Goal: Task Accomplishment & Management: Use online tool/utility

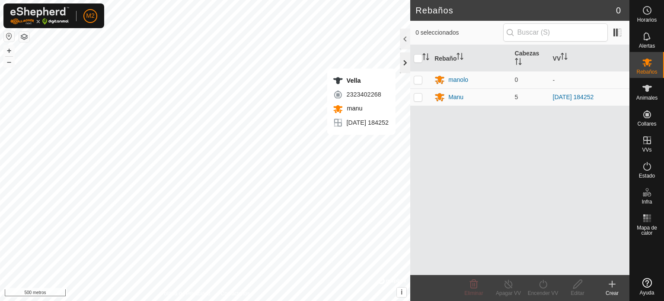
click at [407, 60] on div at bounding box center [405, 62] width 10 height 21
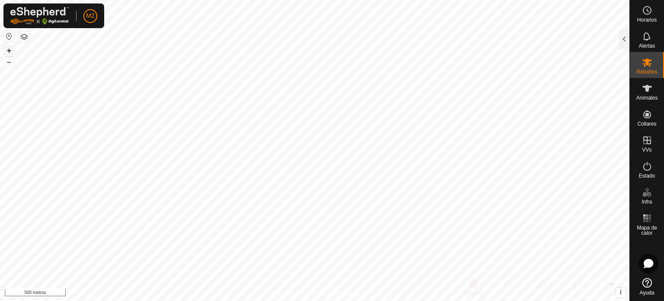
click at [8, 50] on font "+" at bounding box center [9, 50] width 5 height 9
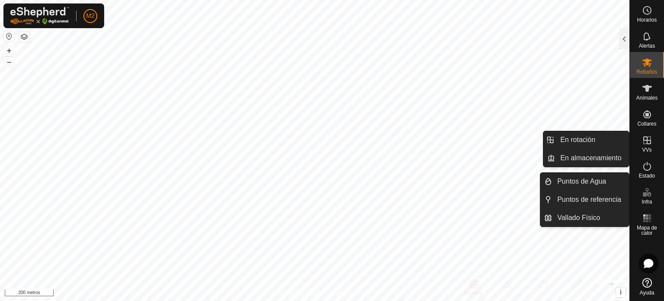
click at [645, 141] on icon at bounding box center [647, 140] width 10 height 10
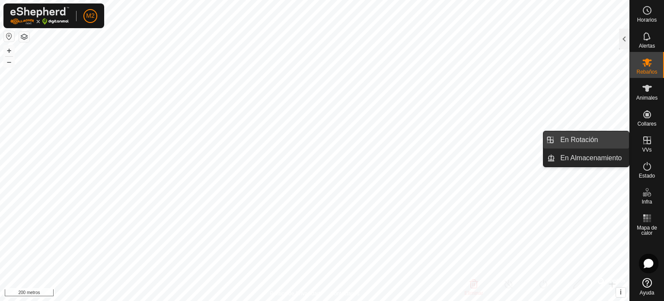
click at [599, 137] on link "En Rotación" at bounding box center [592, 139] width 74 height 17
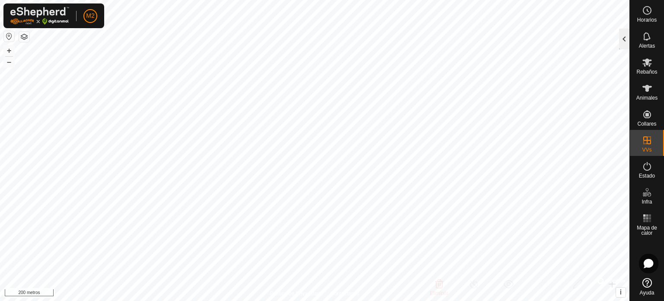
click at [624, 40] on div at bounding box center [625, 39] width 10 height 21
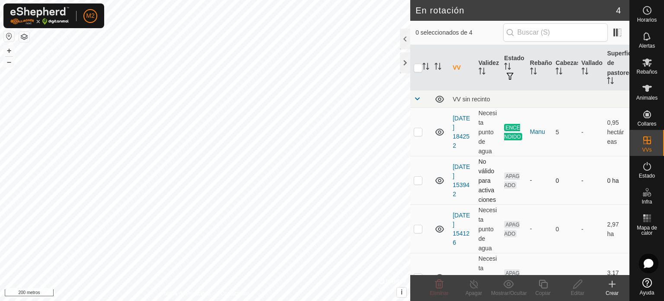
click at [438, 180] on icon at bounding box center [440, 180] width 10 height 10
click at [420, 183] on p-checkbox at bounding box center [418, 180] width 9 height 7
checkbox input "false"
click at [438, 281] on icon at bounding box center [440, 283] width 8 height 9
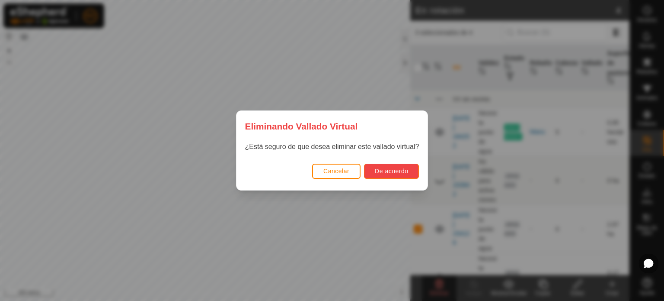
click at [407, 174] on button "De acuerdo" at bounding box center [391, 171] width 55 height 15
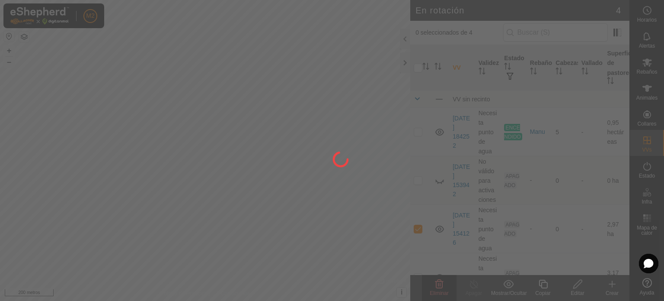
checkbox input "false"
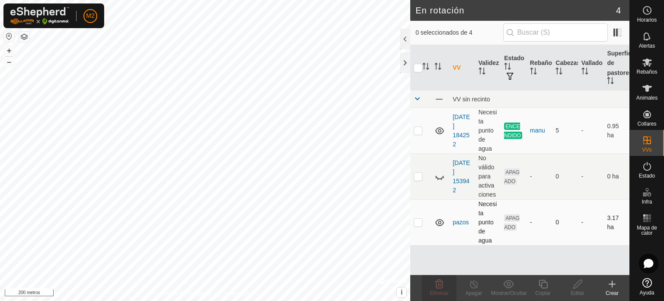
click at [415, 221] on td at bounding box center [421, 222] width 21 height 46
checkbox input "true"
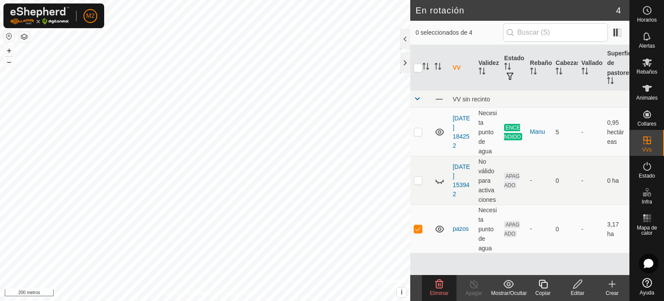
click at [575, 285] on icon at bounding box center [578, 283] width 9 height 9
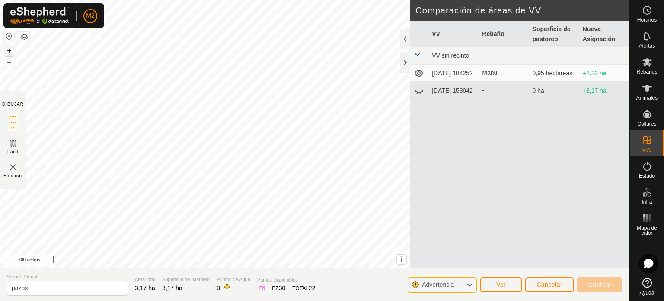
click at [5, 50] on button "+" at bounding box center [9, 50] width 10 height 10
click at [10, 48] on font "+" at bounding box center [9, 50] width 5 height 9
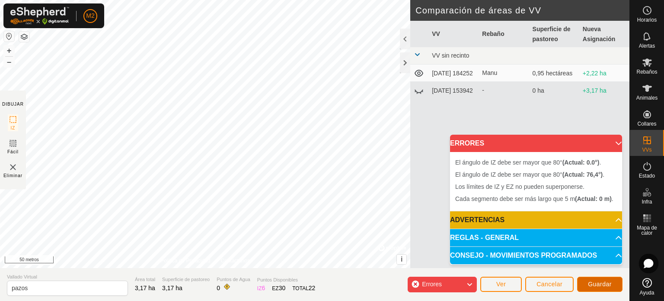
click at [602, 286] on font "Guardar" at bounding box center [600, 283] width 24 height 7
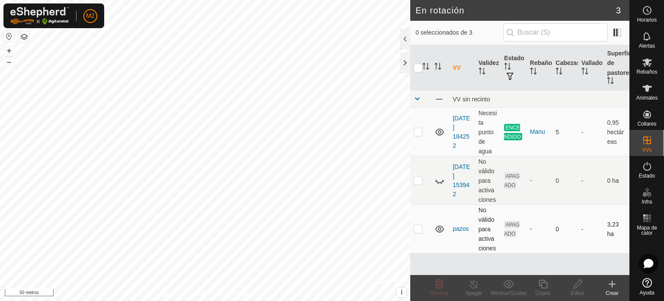
click at [418, 231] on p-checkbox at bounding box center [418, 228] width 9 height 7
checkbox input "true"
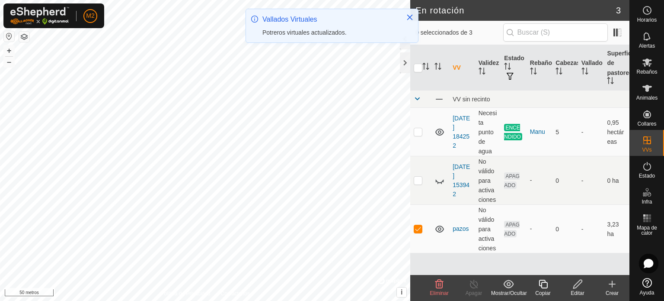
click at [579, 285] on icon at bounding box center [578, 284] width 11 height 10
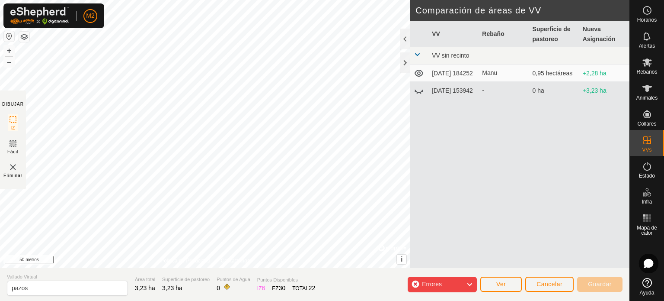
click at [192, 221] on div "El ángulo de IZ debe ser mayor que 80° (Actual: 0°) . + – ⇧ i © Mapbox , © Open…" at bounding box center [205, 134] width 411 height 268
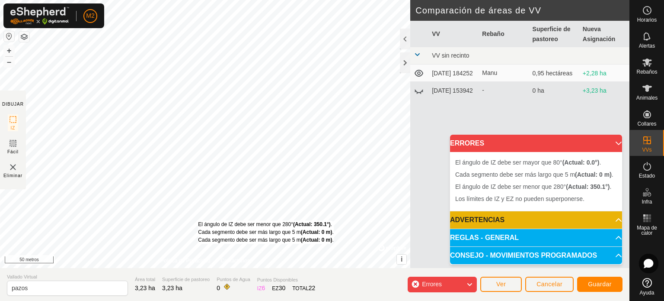
click at [198, 221] on div "El ángulo de IZ debe ser menor que 280° (Actual: 350.1°) . Cada segmento debe s…" at bounding box center [205, 134] width 411 height 268
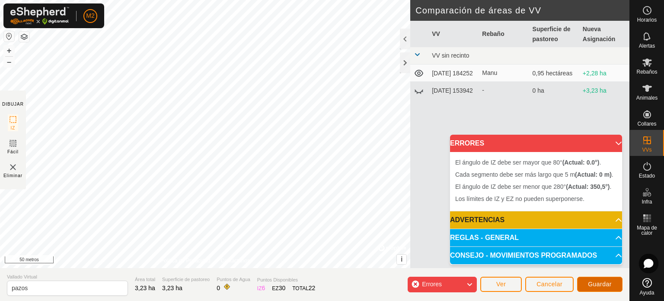
click at [600, 283] on font "Guardar" at bounding box center [600, 283] width 24 height 7
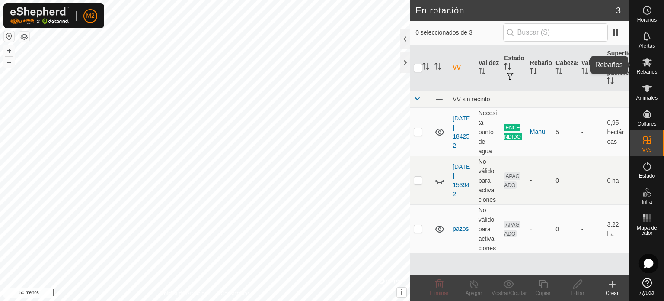
click at [652, 68] on es-mob-svg-icon at bounding box center [648, 62] width 16 height 14
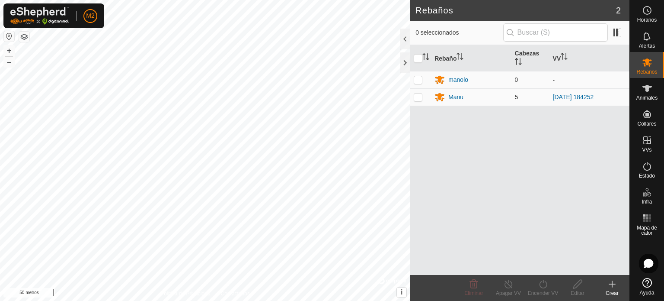
click at [416, 97] on p-checkbox at bounding box center [418, 96] width 9 height 7
checkbox input "true"
click at [505, 287] on icon at bounding box center [509, 284] width 11 height 10
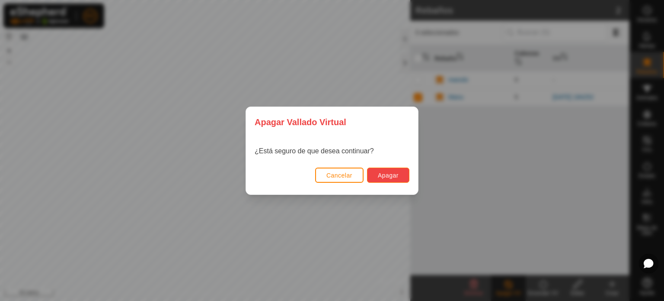
click at [387, 171] on button "Apagar" at bounding box center [388, 174] width 42 height 15
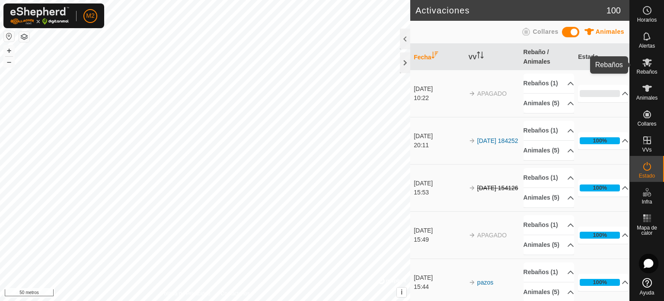
click at [652, 68] on es-mob-svg-icon at bounding box center [648, 62] width 16 height 14
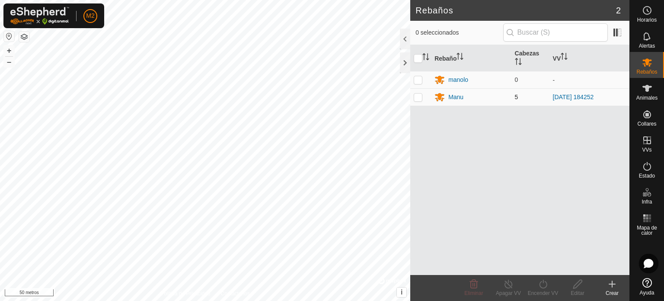
click at [419, 99] on p-checkbox at bounding box center [418, 96] width 9 height 7
checkbox input "true"
click at [542, 284] on icon at bounding box center [543, 284] width 11 height 10
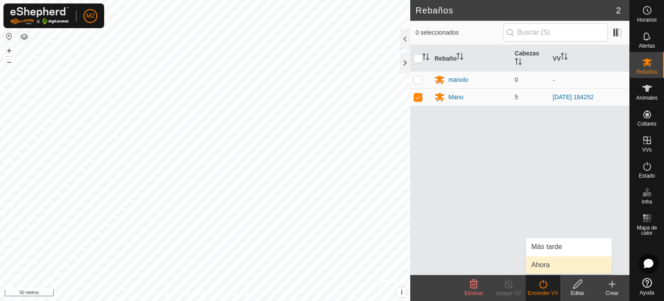
click at [539, 263] on link "Ahora" at bounding box center [569, 264] width 86 height 17
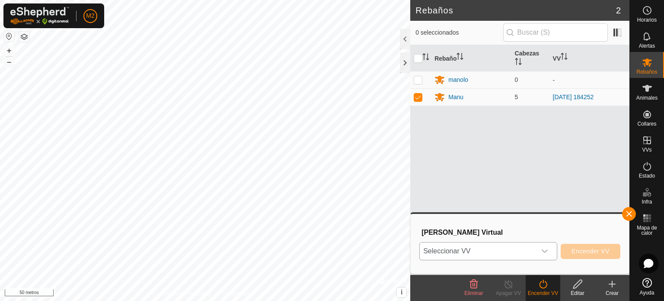
click at [545, 250] on icon "disparador desplegable" at bounding box center [545, 250] width 7 height 7
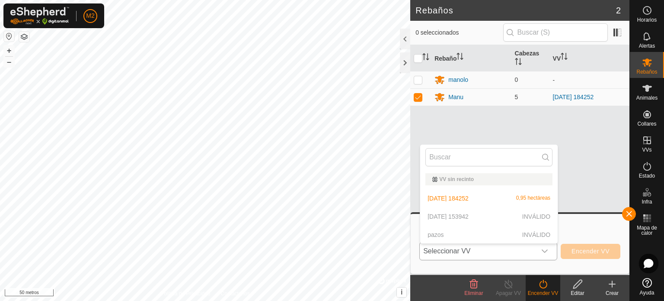
click at [436, 233] on p-selectitem "pazos INVÁLIDO" at bounding box center [489, 234] width 138 height 17
click at [436, 234] on p-selectitem "pazos INVÁLIDO" at bounding box center [489, 234] width 138 height 17
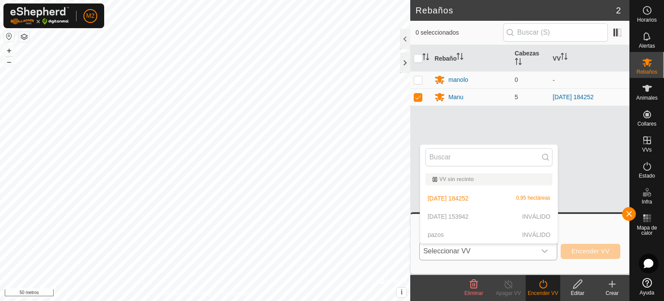
click at [543, 250] on icon "disparador desplegable" at bounding box center [545, 250] width 6 height 3
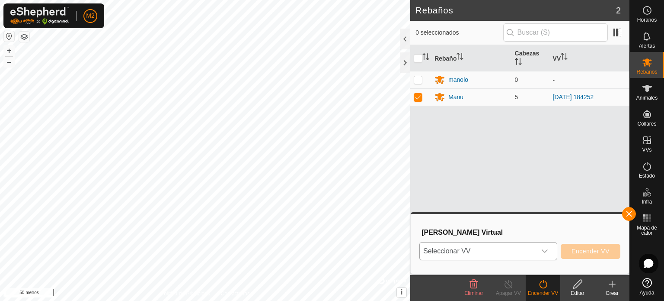
click at [544, 253] on icon "disparador desplegable" at bounding box center [545, 250] width 7 height 7
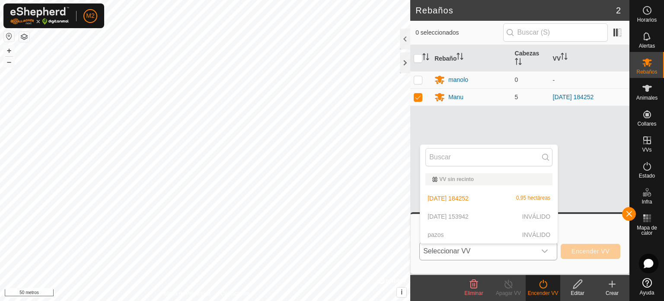
click at [432, 234] on p-selectitem "pazos INVÁLIDO" at bounding box center [489, 234] width 138 height 17
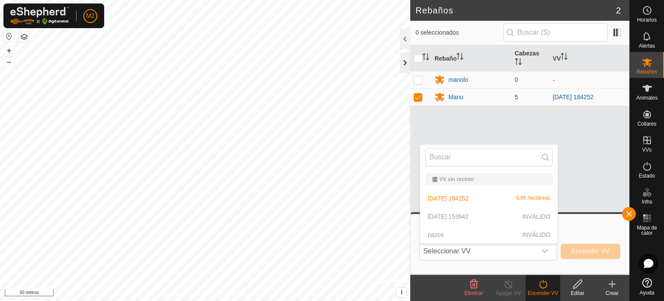
click at [395, 61] on div "Rebaños 2 0 seleccionados Rebaño Cabezas VV manolo 0 - Manu 5 [DATE] 184252 Eli…" at bounding box center [315, 150] width 630 height 301
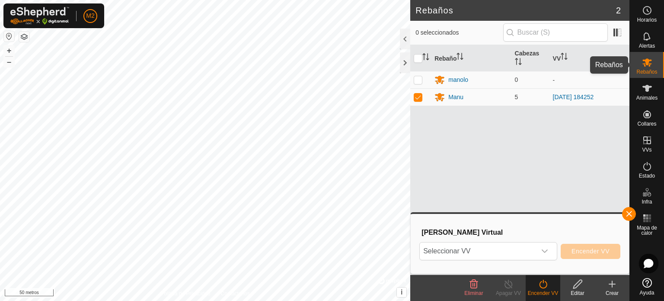
click at [649, 72] on font "Rebaños" at bounding box center [647, 72] width 21 height 6
drag, startPoint x: 649, startPoint y: 72, endPoint x: 612, endPoint y: 169, distance: 104.4
click at [649, 77] on div "Rebaños" at bounding box center [647, 65] width 34 height 26
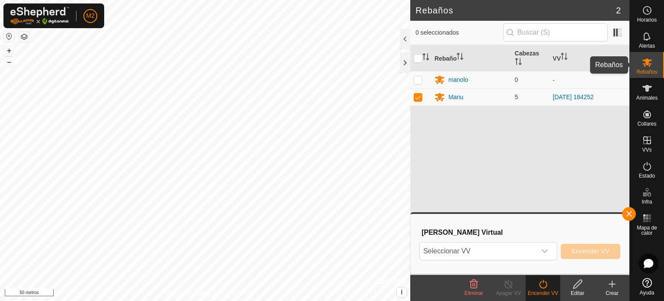
click at [654, 67] on es-mob-svg-icon at bounding box center [648, 62] width 16 height 14
click at [579, 288] on icon at bounding box center [578, 284] width 11 height 10
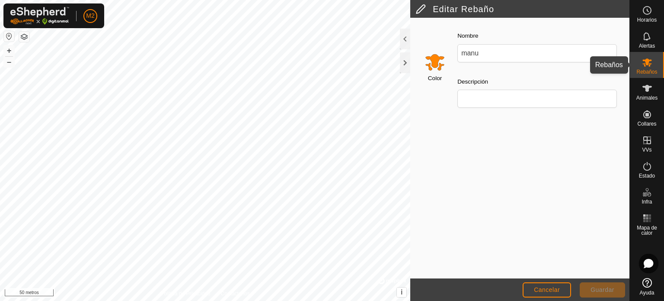
click at [651, 67] on icon at bounding box center [647, 62] width 10 height 10
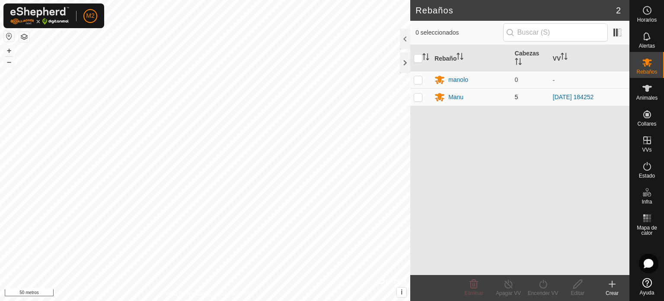
click at [419, 97] on p-checkbox at bounding box center [418, 96] width 9 height 7
checkbox input "true"
click at [549, 288] on turn-on-svg-icon at bounding box center [543, 284] width 35 height 10
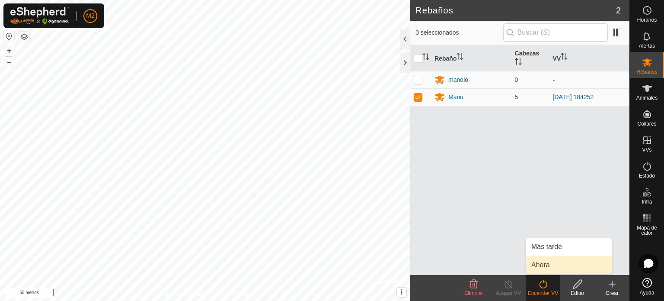
click at [549, 265] on link "Ahora" at bounding box center [569, 264] width 86 height 17
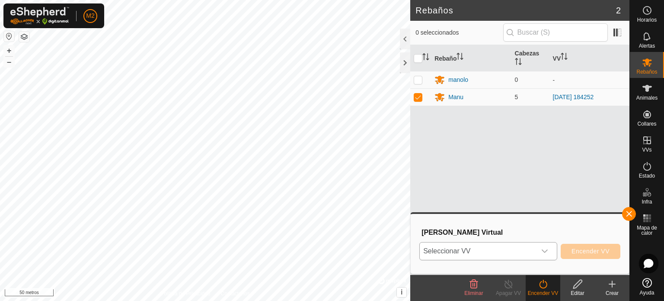
click at [545, 250] on icon "disparador desplegable" at bounding box center [545, 250] width 7 height 7
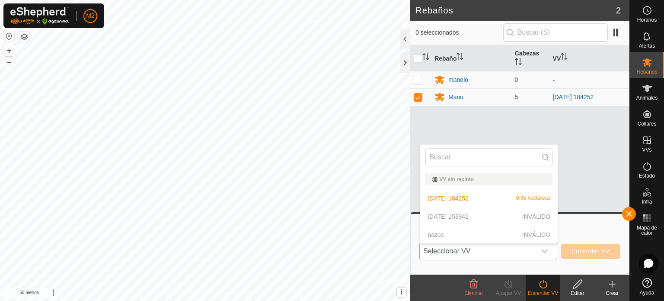
click at [443, 235] on p-selectitem "pazos INVÁLIDO" at bounding box center [489, 234] width 138 height 17
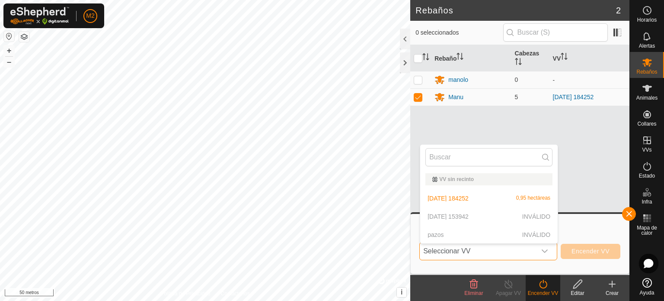
click at [443, 235] on p-selectitem "pazos INVÁLIDO" at bounding box center [489, 234] width 138 height 17
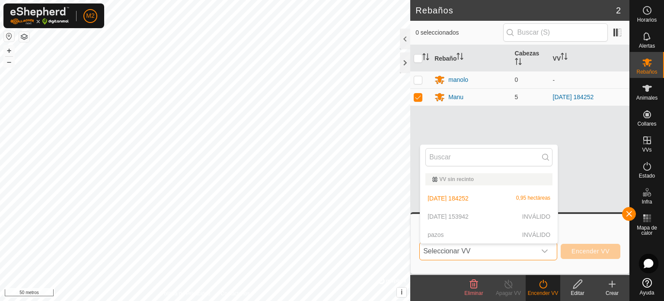
click at [443, 235] on p-selectitem "pazos INVÁLIDO" at bounding box center [489, 234] width 138 height 17
click at [538, 235] on p-selectitem "pazos INVÁLIDO" at bounding box center [489, 234] width 138 height 17
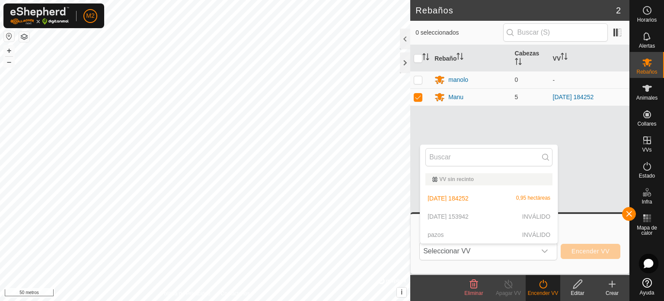
click at [448, 115] on div "Rebaño Cabezas VV manolo 0 - Manu 5 [DATE] 184252" at bounding box center [520, 160] width 219 height 230
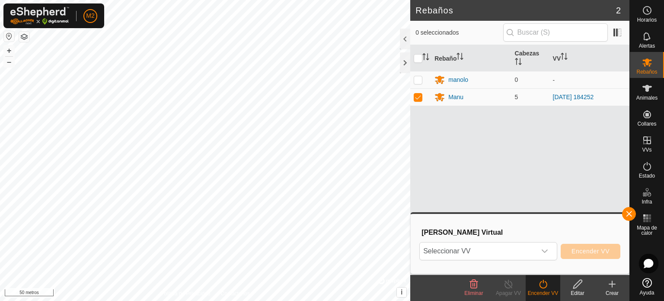
drag, startPoint x: 444, startPoint y: 115, endPoint x: 506, endPoint y: 221, distance: 122.9
click at [492, 211] on div "Rebaño Cabezas VV manolo 0 - Manu 5 [DATE] 184252" at bounding box center [520, 160] width 219 height 230
click at [611, 287] on icon at bounding box center [612, 284] width 10 height 10
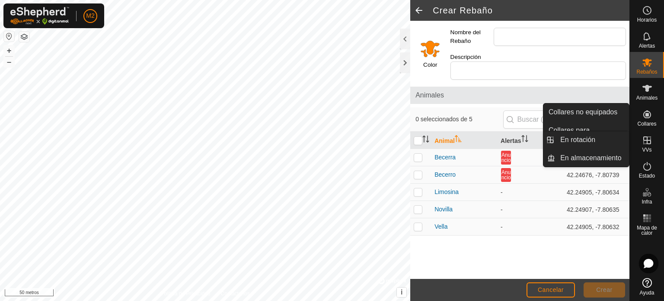
click at [649, 143] on icon at bounding box center [648, 140] width 8 height 8
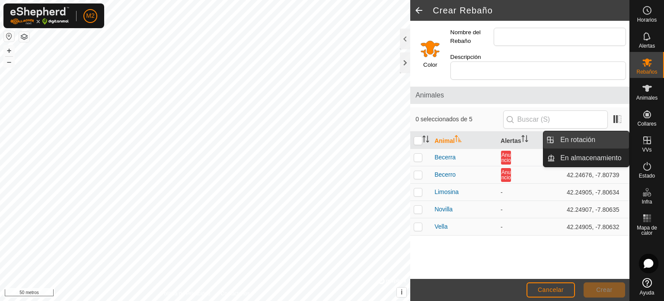
click at [588, 141] on link "En rotación" at bounding box center [592, 139] width 74 height 17
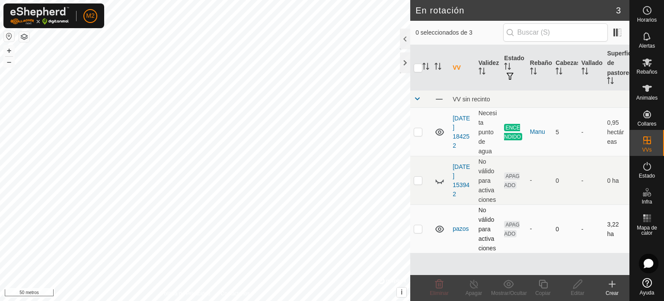
click at [420, 229] on p-checkbox at bounding box center [418, 228] width 9 height 7
checkbox input "true"
click at [573, 285] on icon at bounding box center [578, 284] width 11 height 10
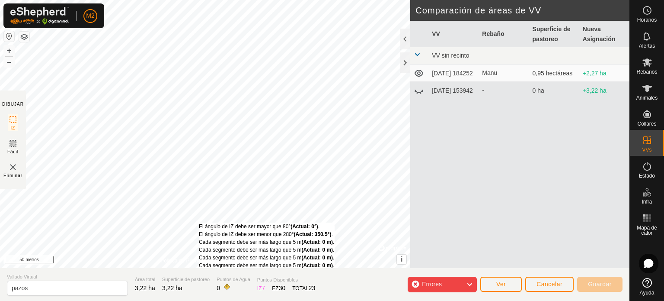
drag, startPoint x: 194, startPoint y: 218, endPoint x: 199, endPoint y: 221, distance: 6.0
click at [199, 222] on div "El ángulo de IZ debe ser mayor que 80° (Actual: 0°) . El ángulo de IZ debe ser …" at bounding box center [266, 245] width 135 height 47
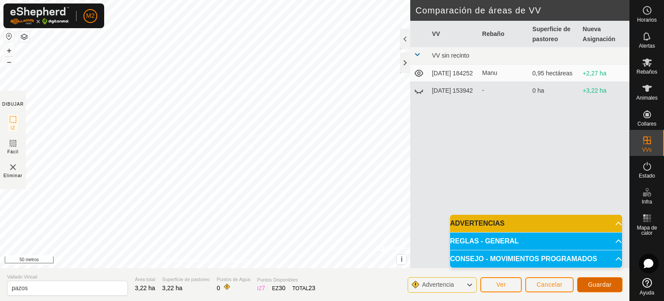
click at [600, 283] on font "Guardar" at bounding box center [600, 284] width 24 height 7
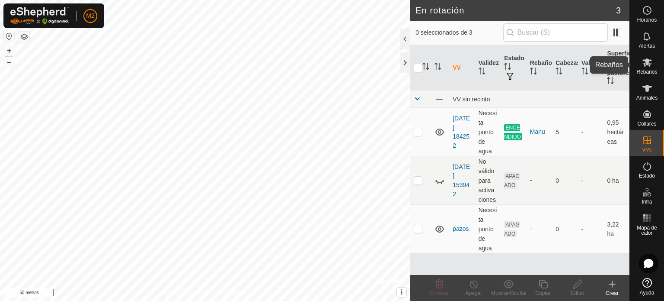
click at [652, 70] on font "Rebaños" at bounding box center [647, 72] width 21 height 6
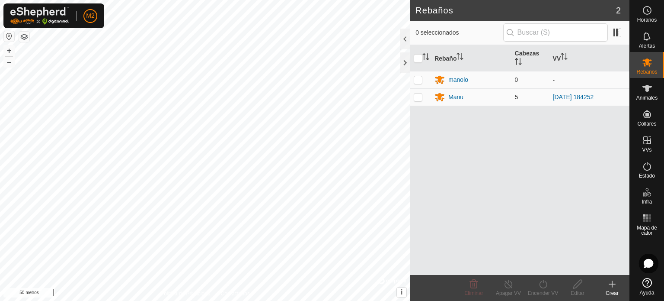
click at [418, 96] on p-checkbox at bounding box center [418, 96] width 9 height 7
checkbox input "true"
click at [547, 286] on icon at bounding box center [543, 284] width 11 height 10
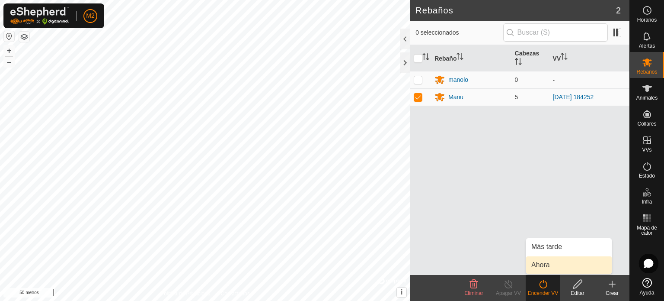
click at [544, 263] on link "Ahora" at bounding box center [569, 264] width 86 height 17
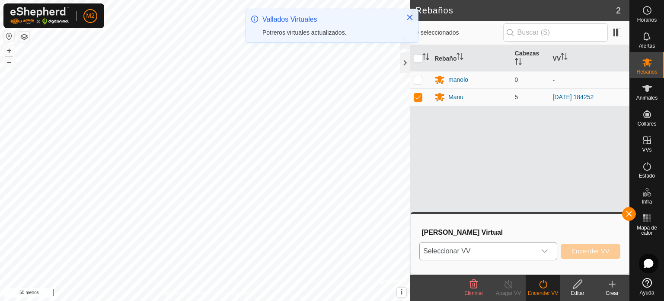
click at [545, 250] on icon "disparador desplegable" at bounding box center [545, 250] width 7 height 7
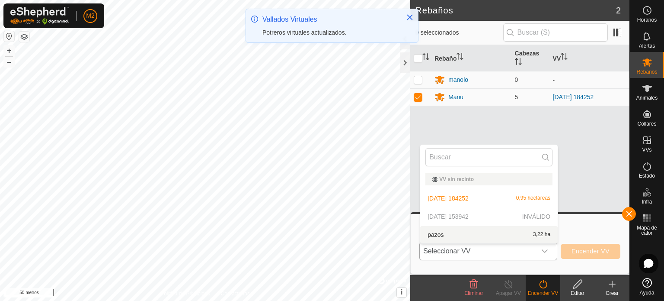
click at [429, 233] on li "pazos 3,22 ha" at bounding box center [489, 234] width 138 height 17
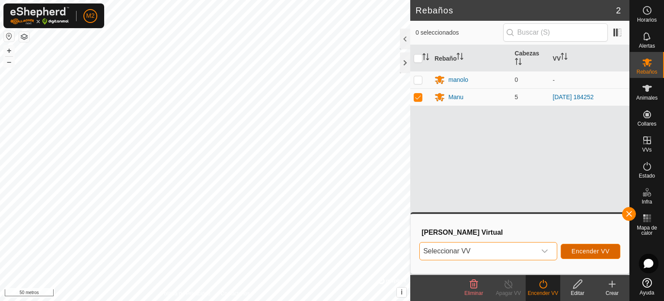
click at [577, 250] on font "Encender VV" at bounding box center [591, 250] width 38 height 7
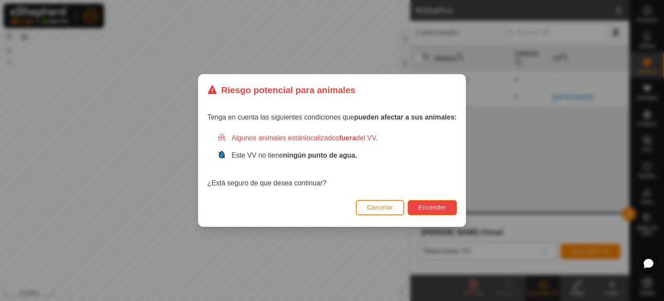
click at [434, 205] on font "Encender" at bounding box center [433, 207] width 28 height 7
